Goal: Task Accomplishment & Management: Use online tool/utility

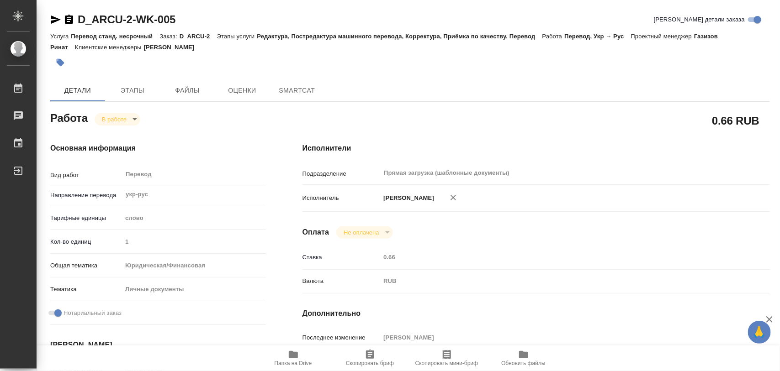
type textarea "x"
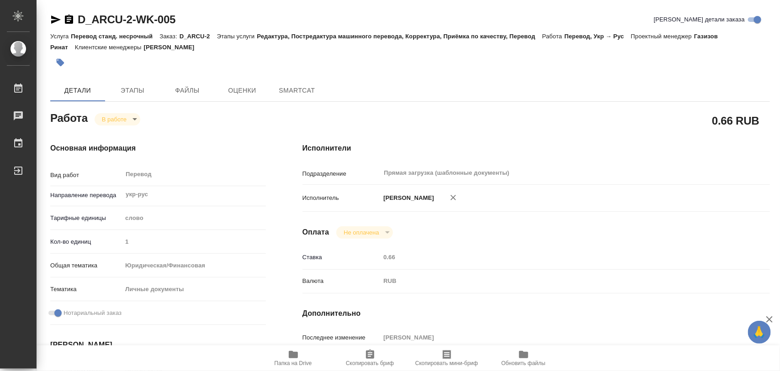
type textarea "x"
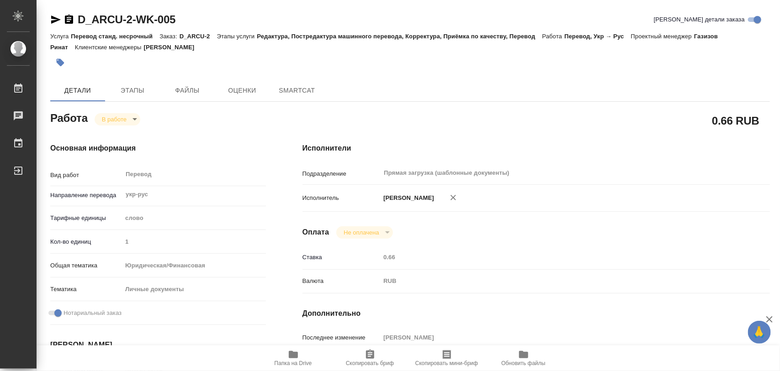
type textarea "x"
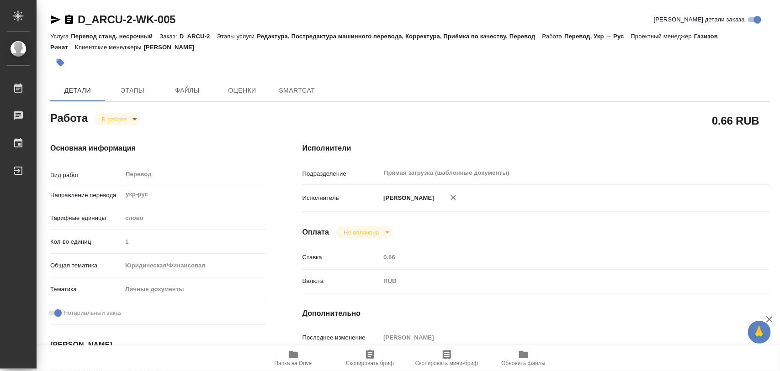
type textarea "x"
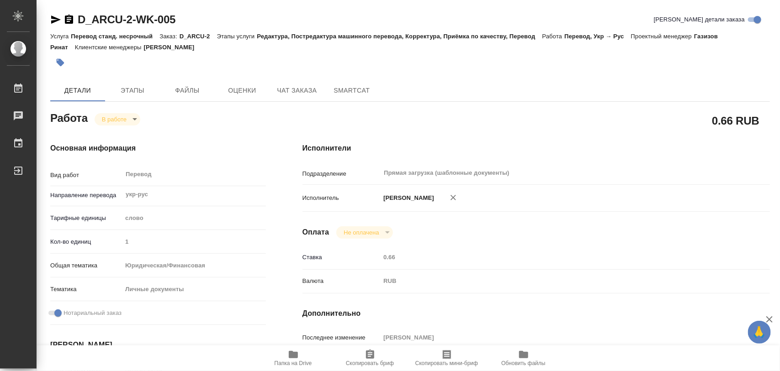
type textarea "x"
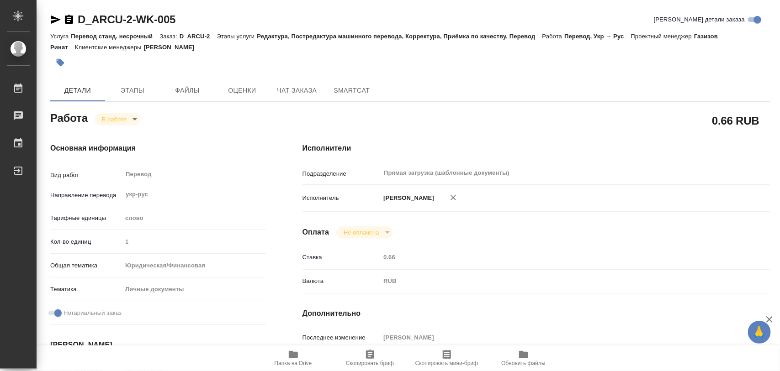
type textarea "x"
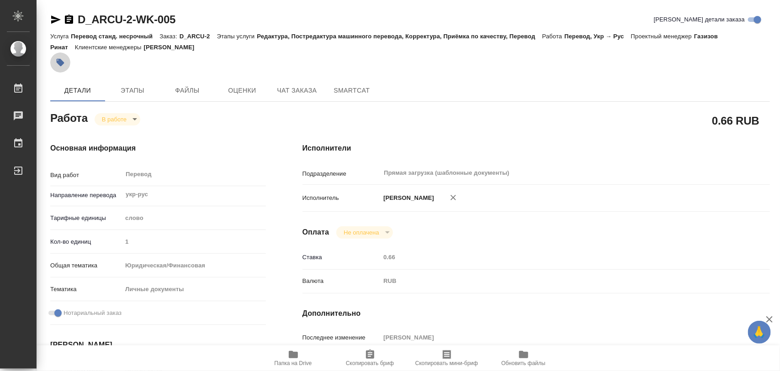
click at [53, 59] on button "button" at bounding box center [60, 63] width 20 height 20
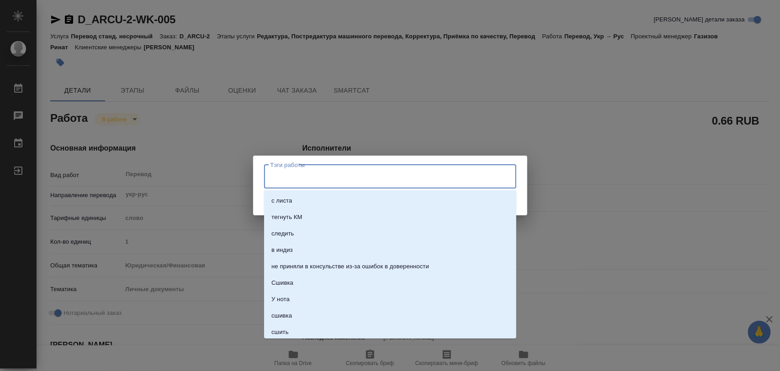
click at [350, 173] on input "Тэги работы" at bounding box center [381, 177] width 227 height 16
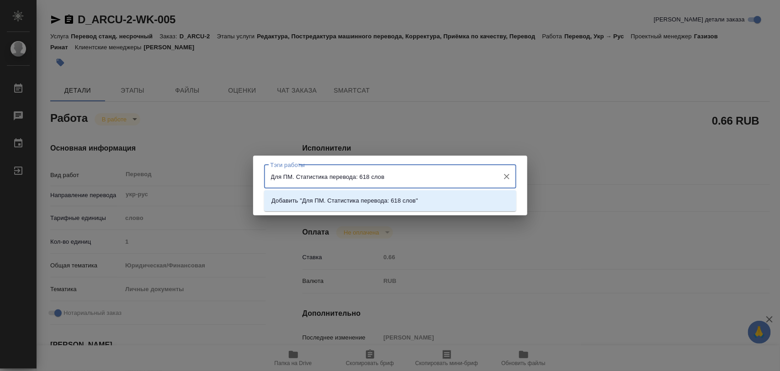
type input "Для ПМ. Статистика перевода: 618 слов."
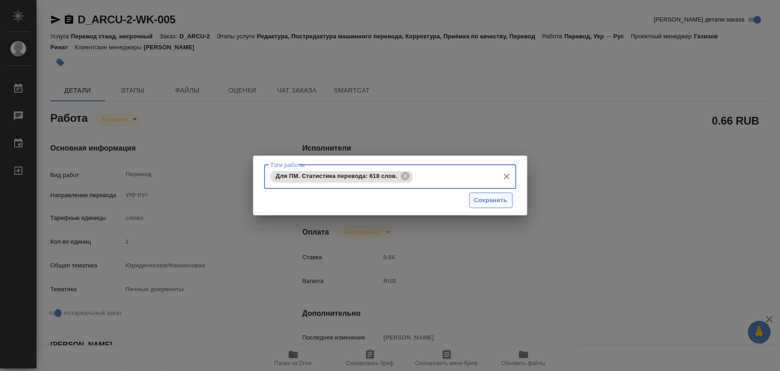
click at [489, 193] on button "Сохранить" at bounding box center [490, 201] width 43 height 16
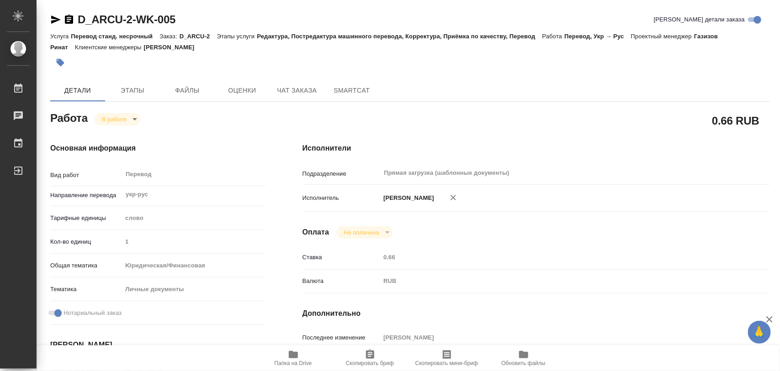
type input "inProgress"
type textarea "Перевод"
type textarea "x"
type input "укр-рус"
type input "5a8b1489cc6b4906c91bfd90"
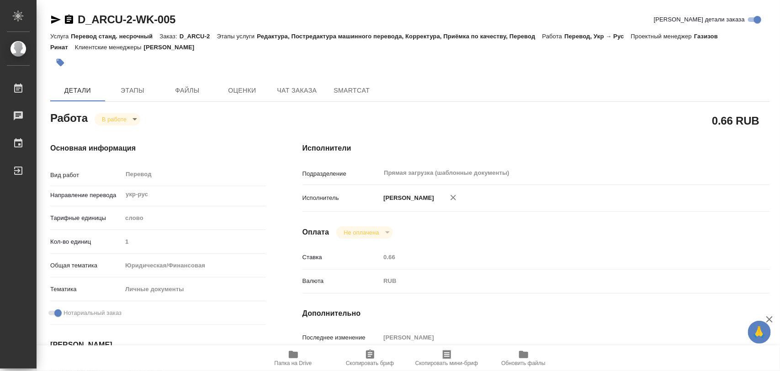
type input "1"
type input "yr-fn"
type input "5a8b8b956a9677013d343cfe"
checkbox input "true"
type input "17.09.2025 10:15"
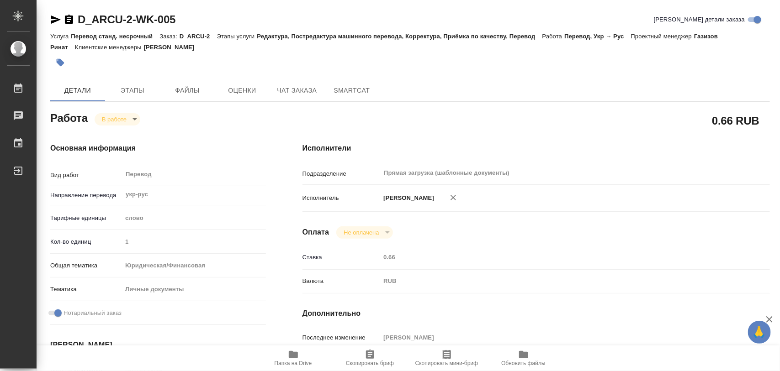
type input "17.09.2025 10:56"
type input "19.09.2025 09:00"
type input "19.09.2025 11:00"
type input "Прямая загрузка (шаблонные документы)"
type input "notPayed"
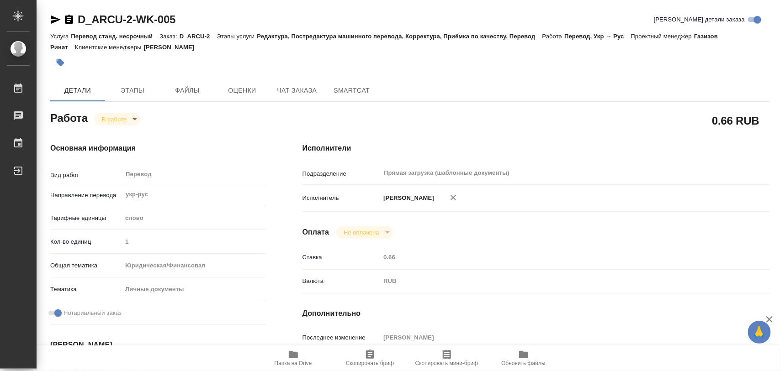
type input "0.66"
type input "RUB"
type input "[PERSON_NAME]"
type textarea "x"
type textarea "/Clients/ФГУП ГТ Арктикуголь/Orders/D_ARCU-2/Translated/D_ARCU-2-WK-005"
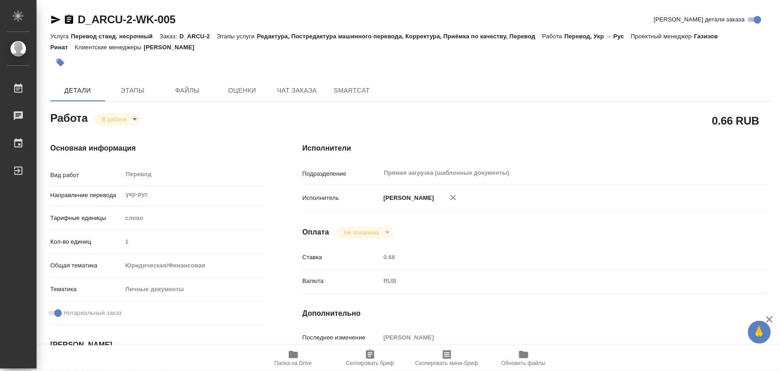
type textarea "x"
type input "D_ARCU-2"
type input "Перевод станд. несрочный"
type input "Редактура, Постредактура машинного перевода, Корректура, Приёмка по качеству, П…"
type input "[PERSON_NAME]"
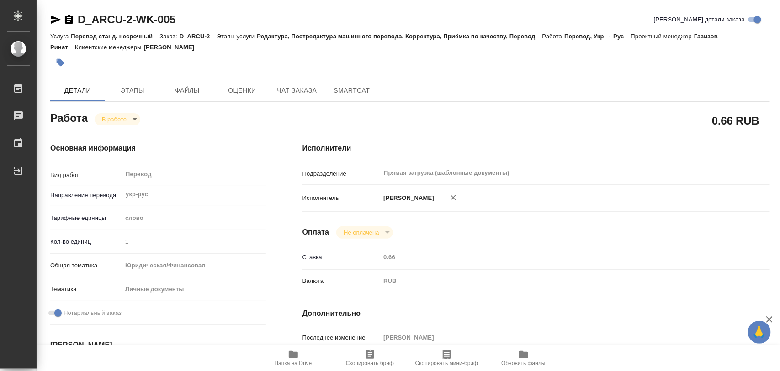
type input "/Clients/ФГУП ГТ Арктикуголь/Orders/D_ARCU-2"
type input "https://drive.awatera.com/s/Xyqd3ZYoRzYYzCA"
type textarea "x"
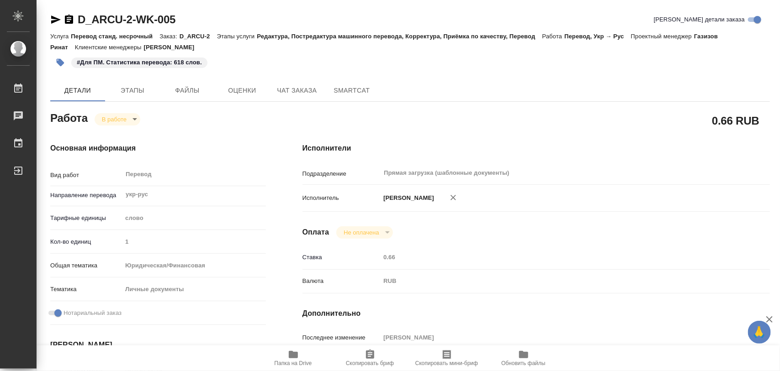
type textarea "x"
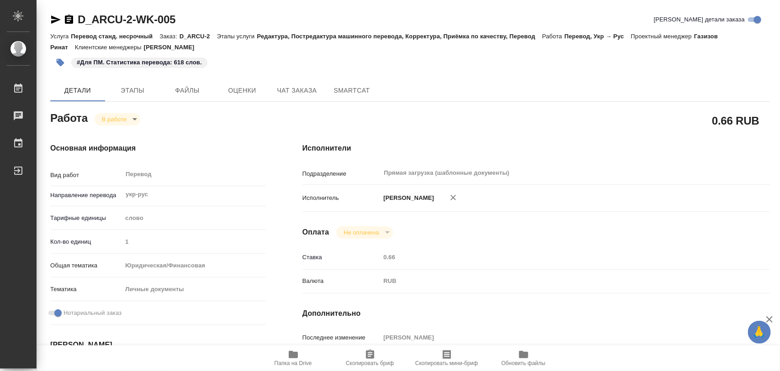
type textarea "x"
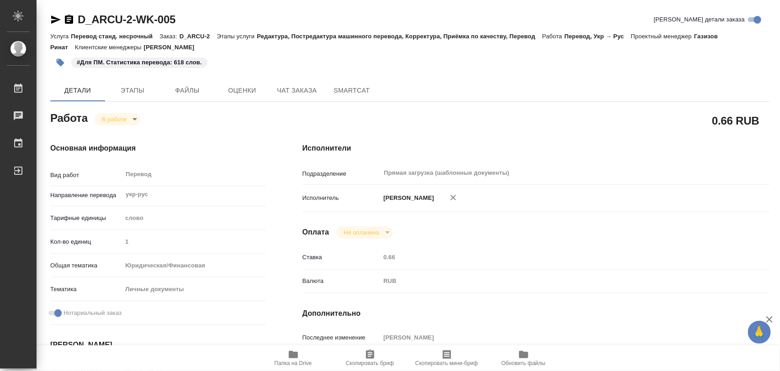
type textarea "x"
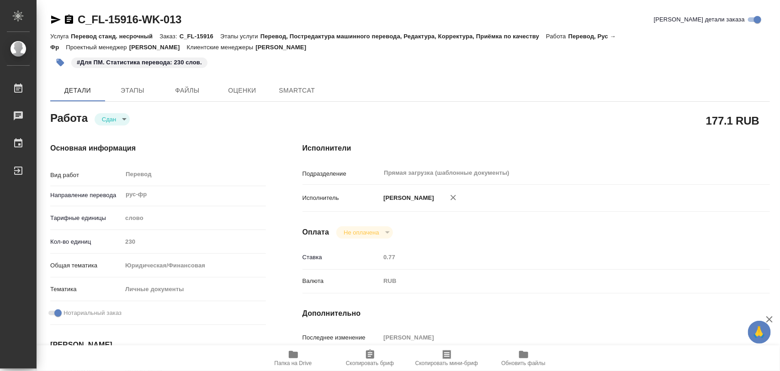
type textarea "x"
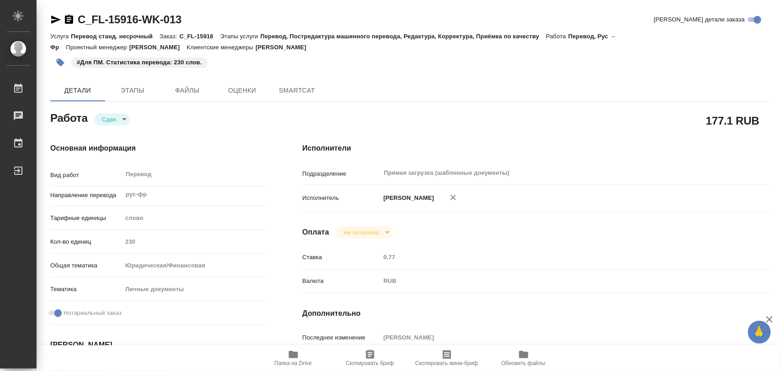
type textarea "x"
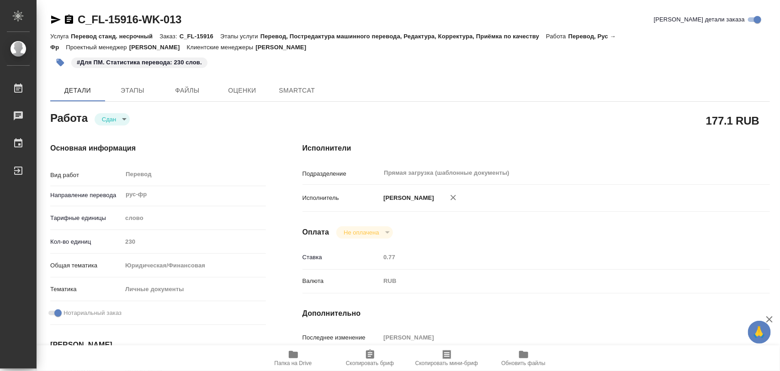
type textarea "x"
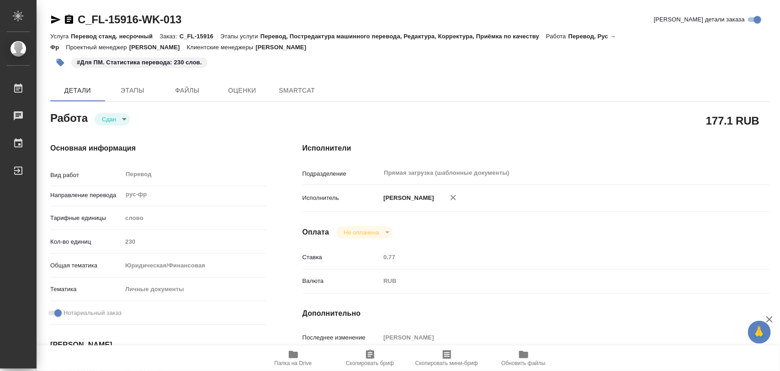
type textarea "x"
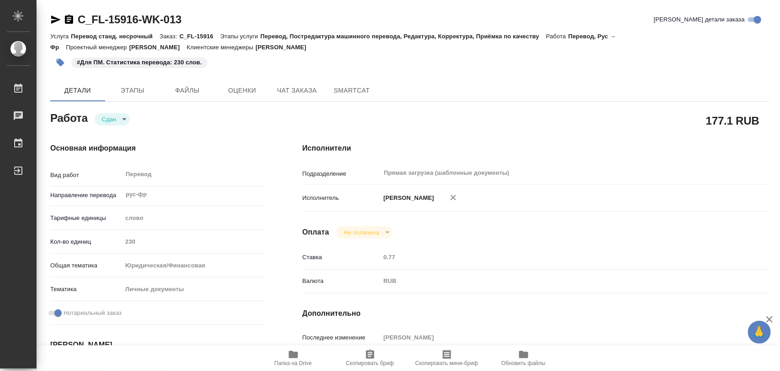
type textarea "x"
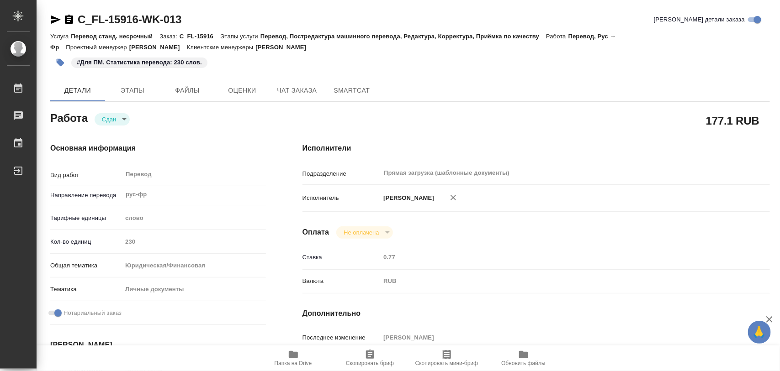
type textarea "x"
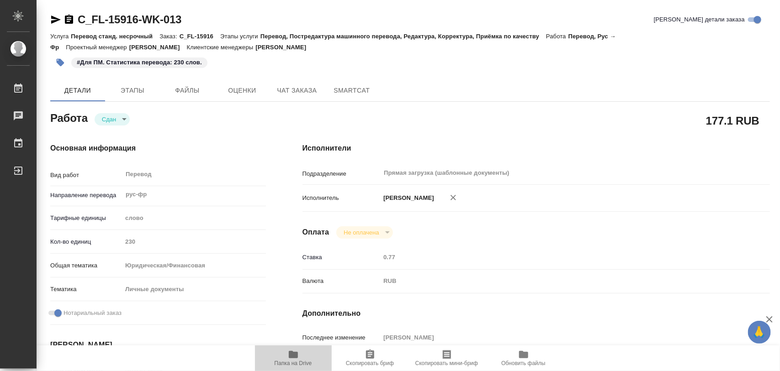
click at [301, 352] on span "Папка на Drive" at bounding box center [293, 357] width 66 height 17
